Goal: Complete application form

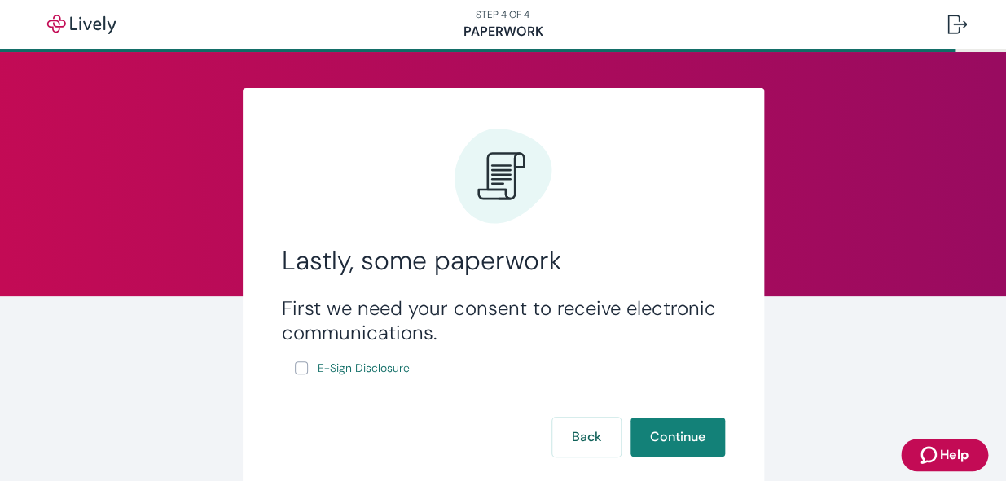
click at [297, 370] on input "E-Sign Disclosure" at bounding box center [301, 368] width 13 height 13
checkbox input "true"
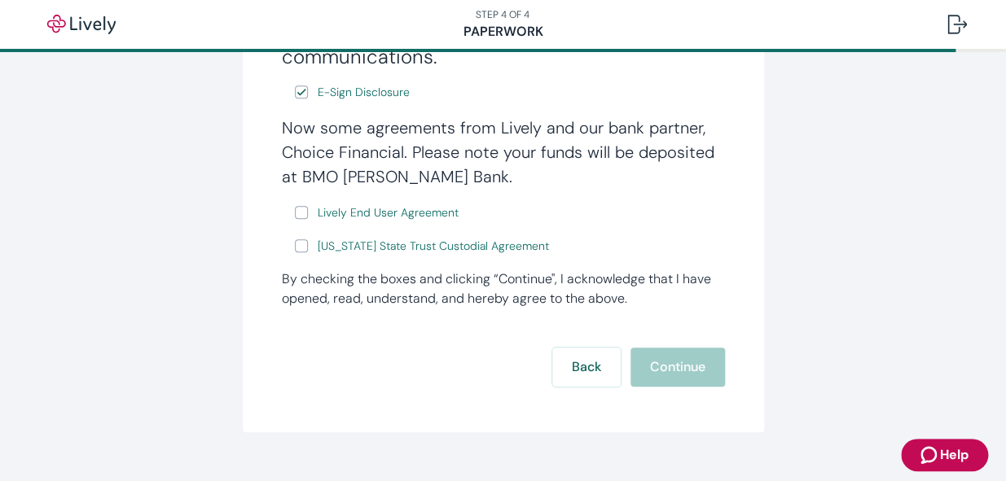
scroll to position [296, 0]
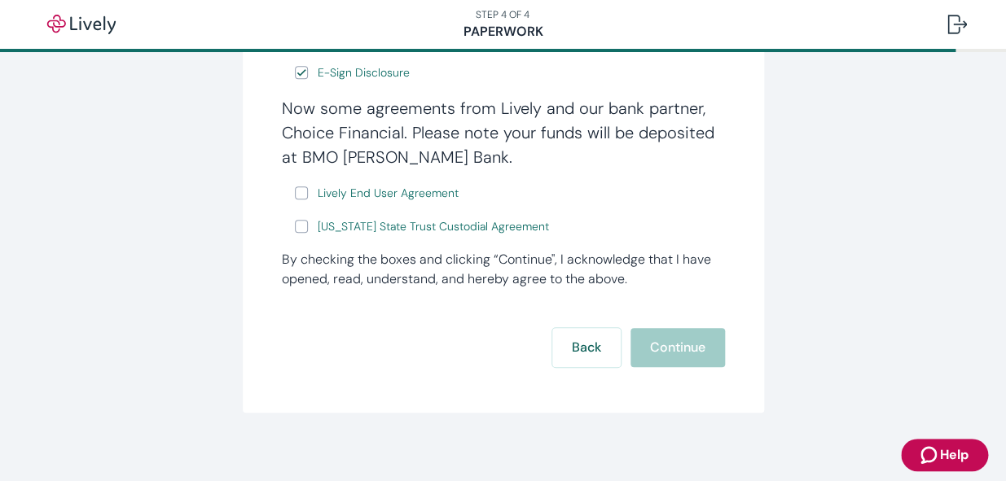
click at [295, 195] on input "Lively End User Agreement" at bounding box center [301, 193] width 13 height 13
checkbox input "true"
click at [686, 353] on div "Back Continue" at bounding box center [503, 347] width 443 height 39
click at [297, 228] on input "[US_STATE] State Trust Custodial Agreement" at bounding box center [301, 226] width 13 height 13
checkbox input "true"
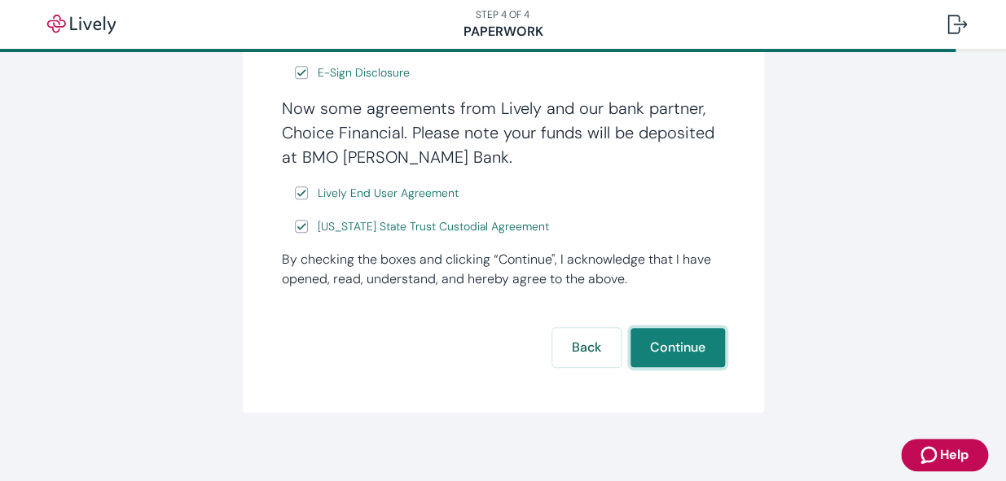
click at [663, 354] on button "Continue" at bounding box center [678, 347] width 95 height 39
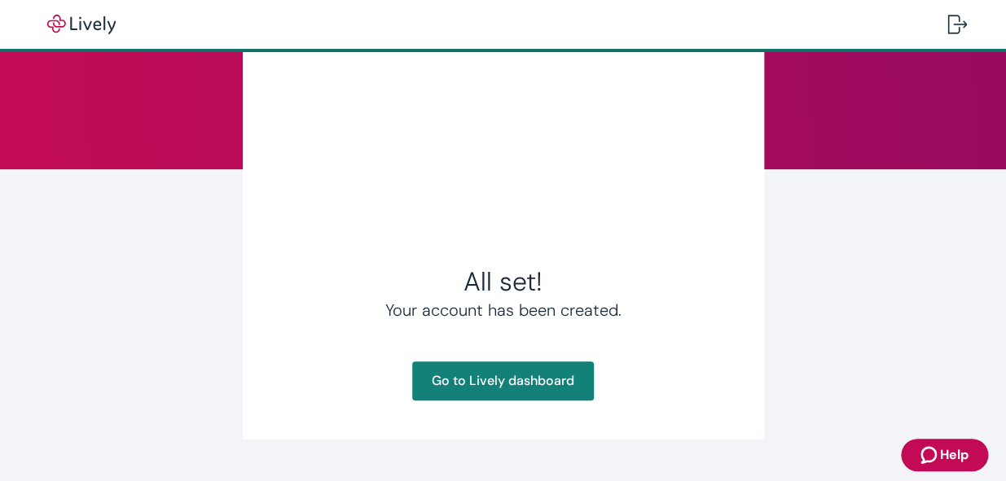
scroll to position [163, 0]
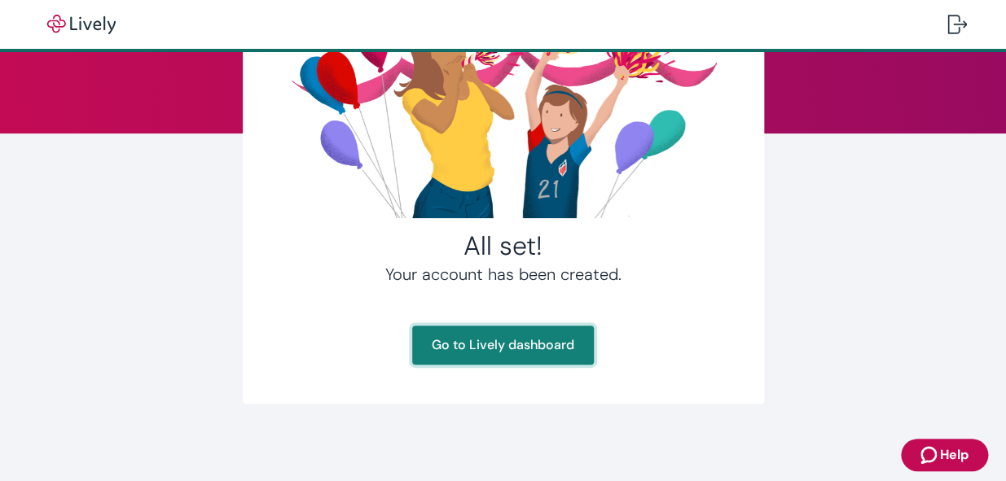
click at [558, 355] on link "Go to Lively dashboard" at bounding box center [503, 345] width 182 height 39
